Goal: Find contact information: Find contact information

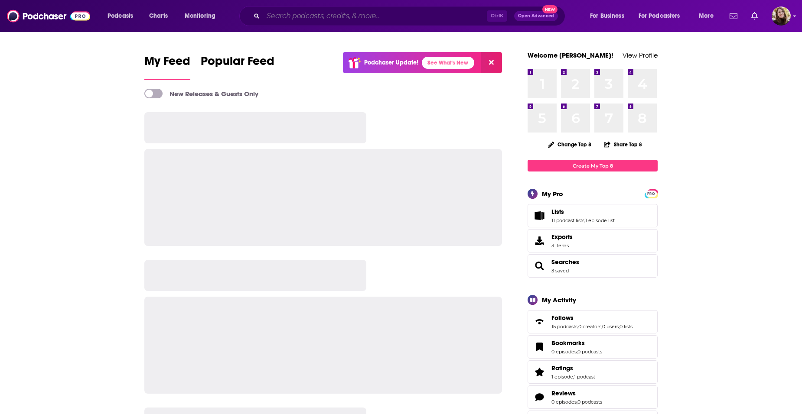
click at [338, 16] on input "Search podcasts, credits, & more..." at bounding box center [375, 16] width 224 height 14
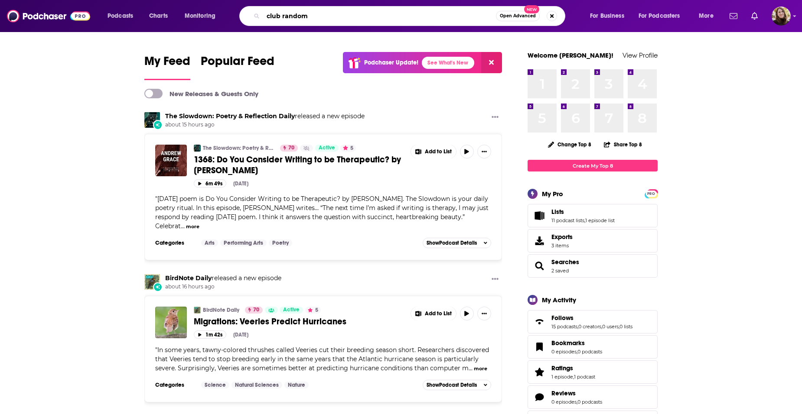
type input "club random"
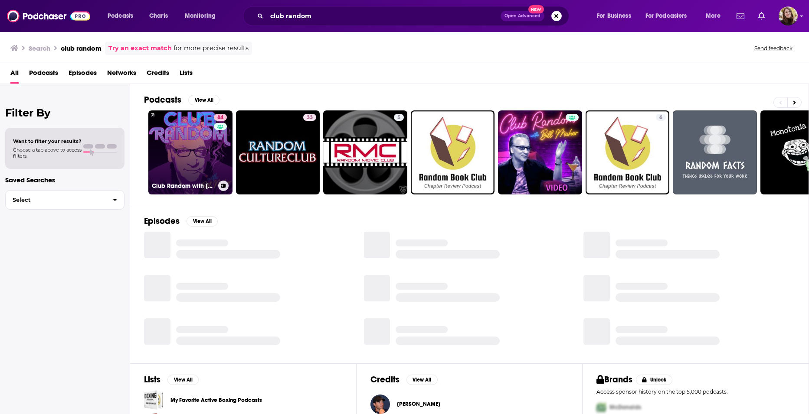
click at [187, 140] on link "84 Club Random with [PERSON_NAME]" at bounding box center [190, 153] width 84 height 84
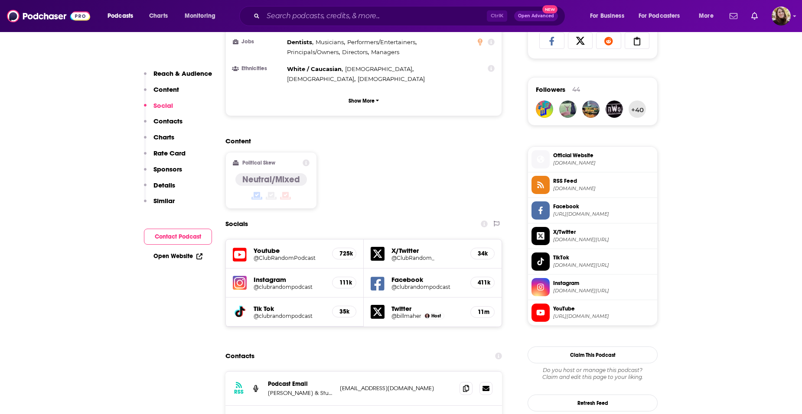
scroll to position [650, 0]
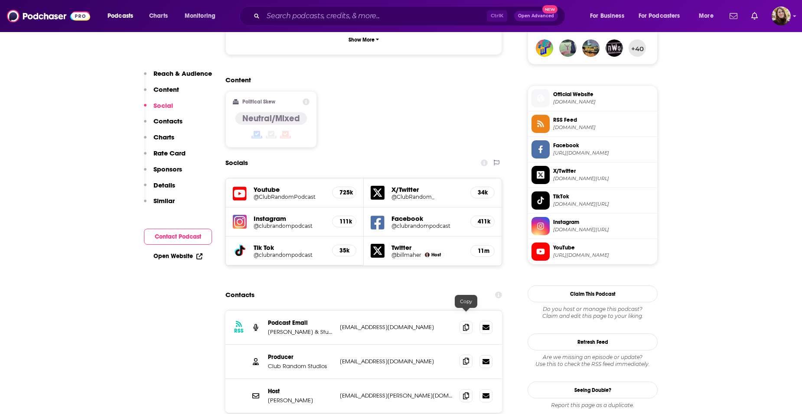
click at [467, 358] on icon at bounding box center [466, 361] width 6 height 7
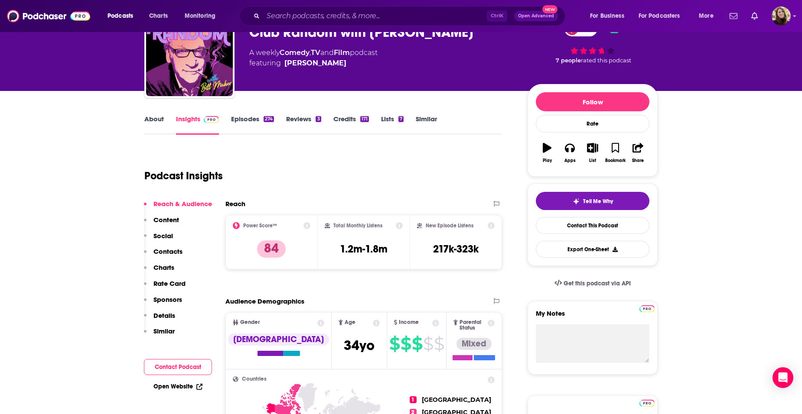
scroll to position [0, 0]
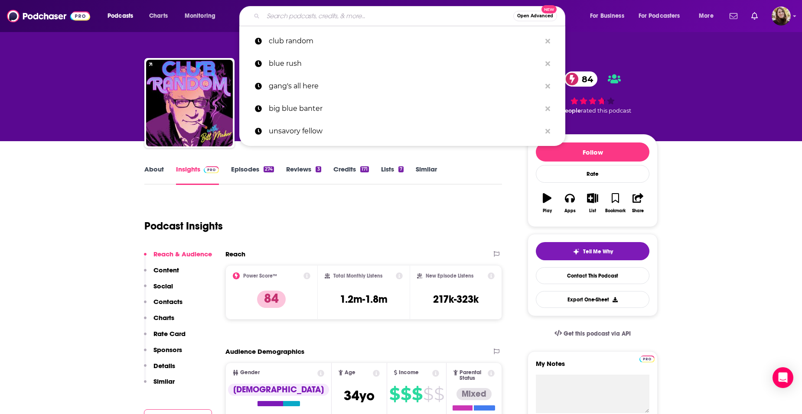
click at [290, 16] on input "Search podcasts, credits, & more..." at bounding box center [388, 16] width 250 height 14
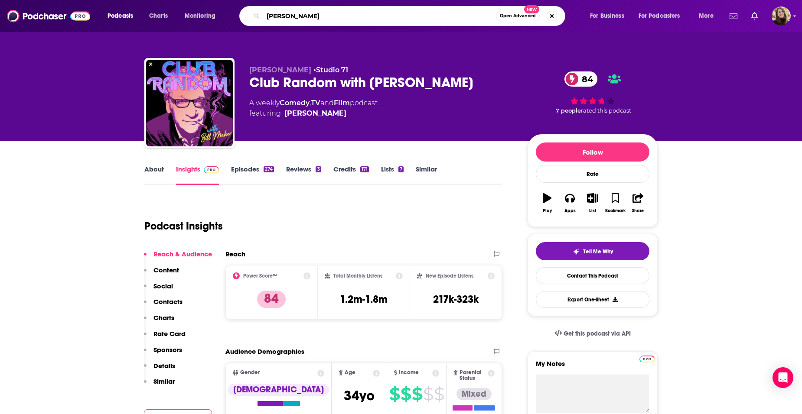
type input "[PERSON_NAME]"
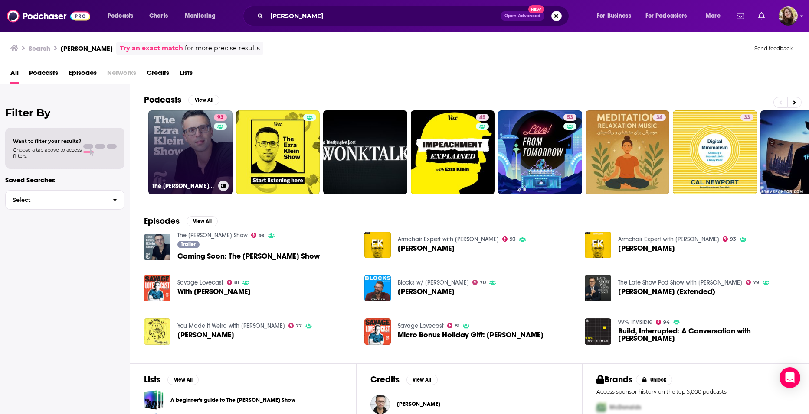
click at [183, 137] on link "93 The [PERSON_NAME] Show" at bounding box center [190, 153] width 84 height 84
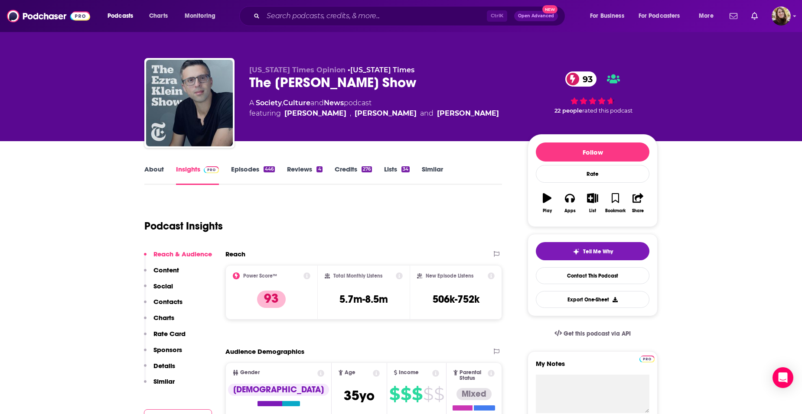
click at [252, 171] on link "Episodes 446" at bounding box center [253, 175] width 44 height 20
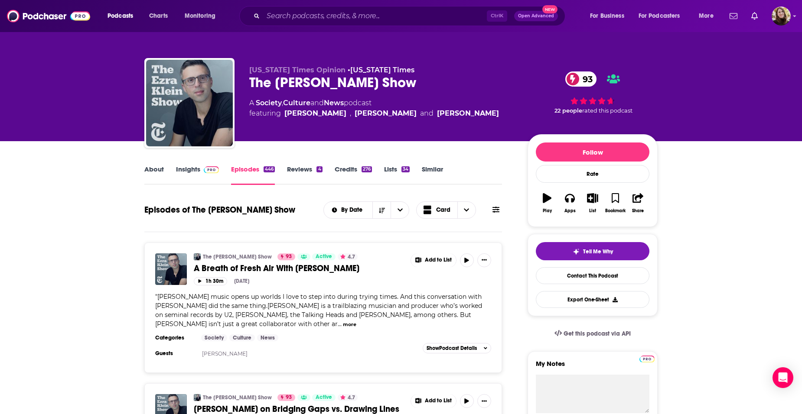
click at [193, 165] on div "About Insights Episodes 446 Reviews 4 Credits 276 Lists 34 Similar" at bounding box center [323, 174] width 358 height 21
click at [196, 166] on link "Insights" at bounding box center [197, 175] width 43 height 20
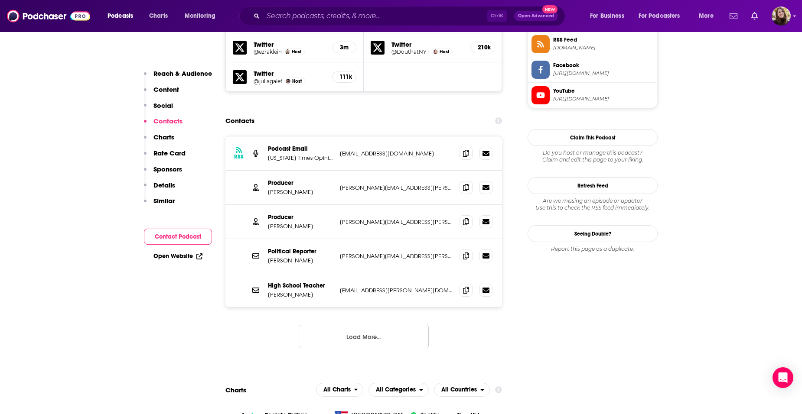
scroll to position [824, 0]
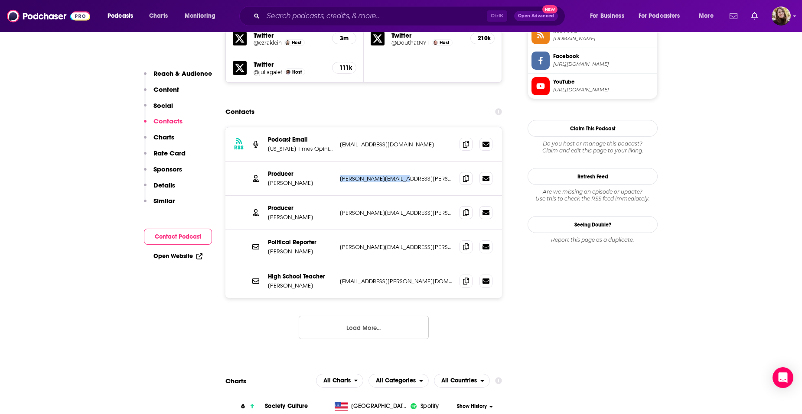
drag, startPoint x: 426, startPoint y: 124, endPoint x: 339, endPoint y: 128, distance: 87.2
click at [339, 162] on div "Producer [PERSON_NAME] [PERSON_NAME][EMAIL_ADDRESS][PERSON_NAME][DOMAIN_NAME] […" at bounding box center [363, 179] width 277 height 34
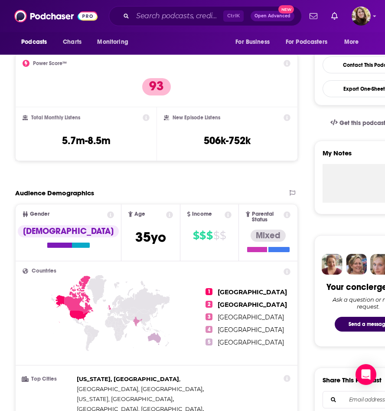
scroll to position [87, 0]
